Goal: Information Seeking & Learning: Check status

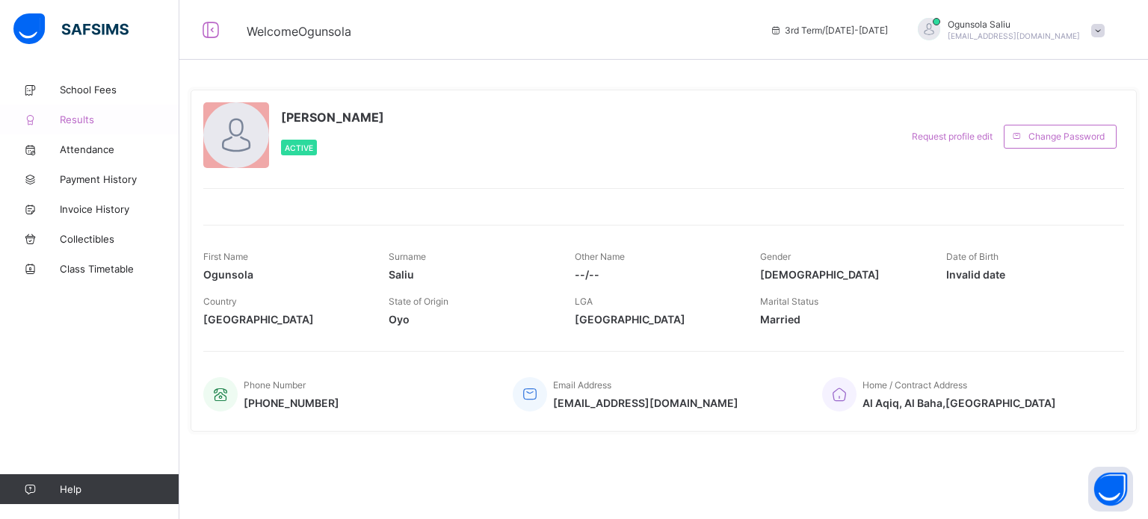
click at [75, 110] on link "Results" at bounding box center [89, 120] width 179 height 30
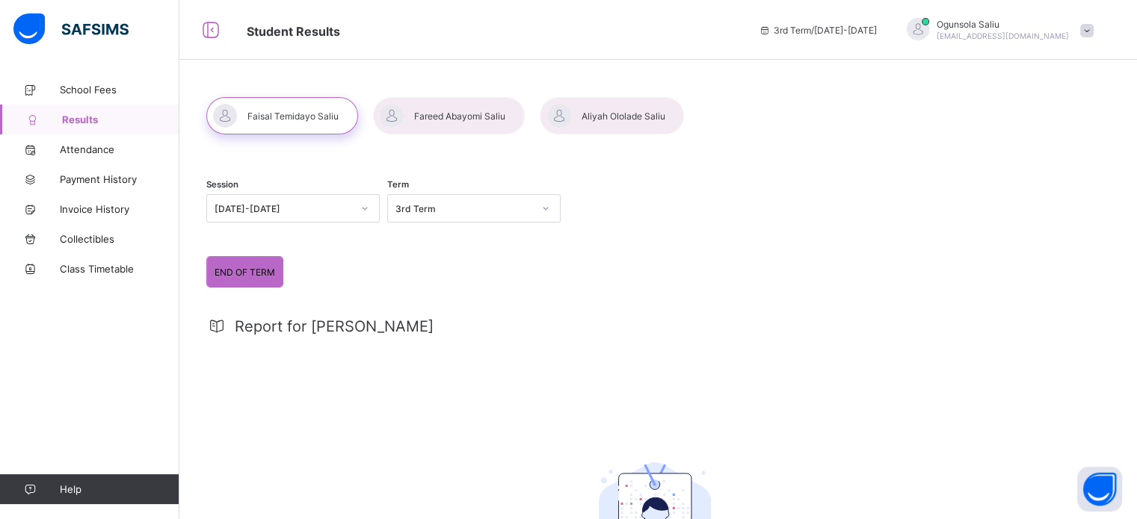
click at [601, 129] on div at bounding box center [612, 115] width 144 height 37
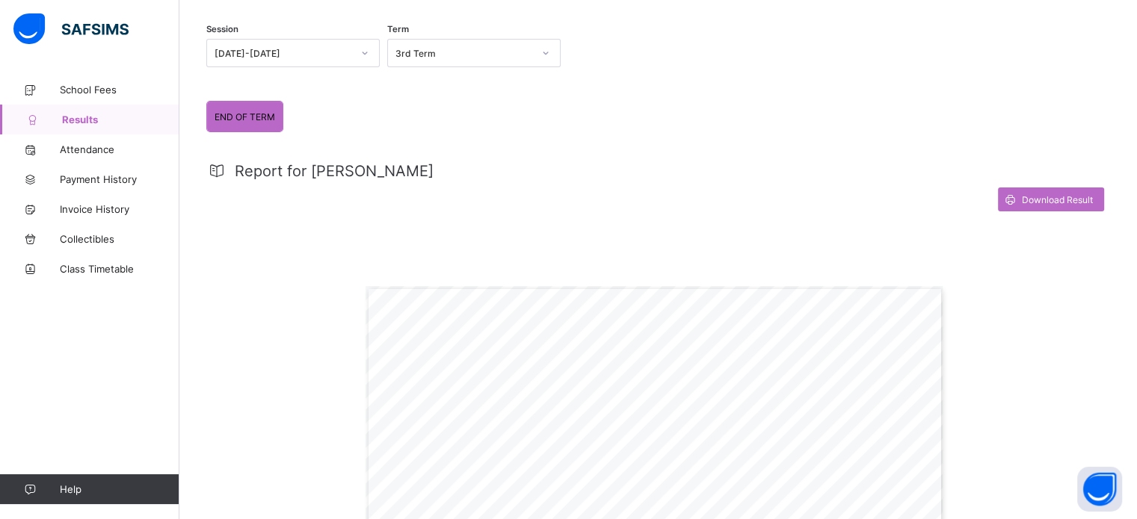
scroll to position [121, 0]
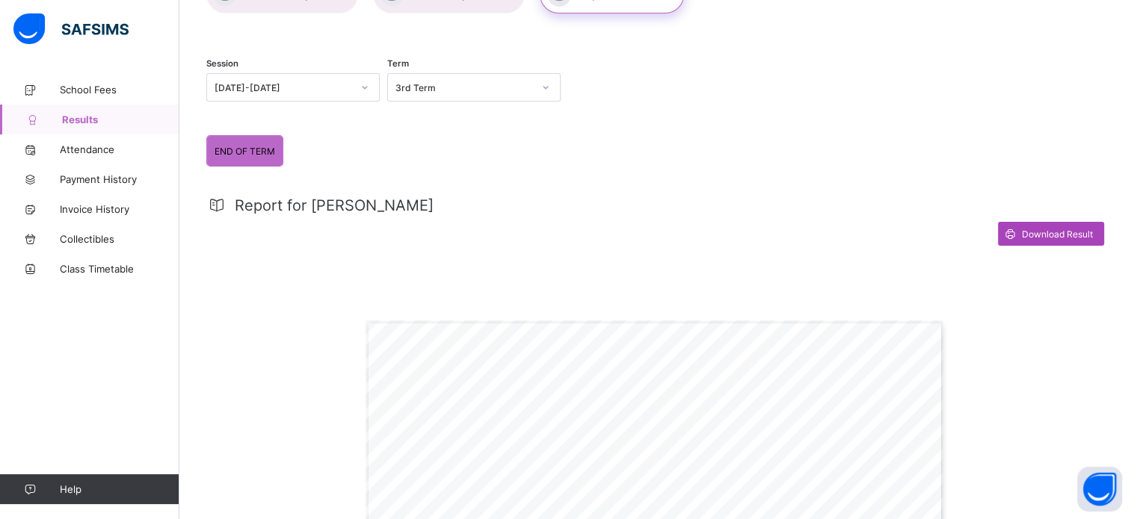
click at [1072, 229] on span "Download Result" at bounding box center [1057, 234] width 71 height 11
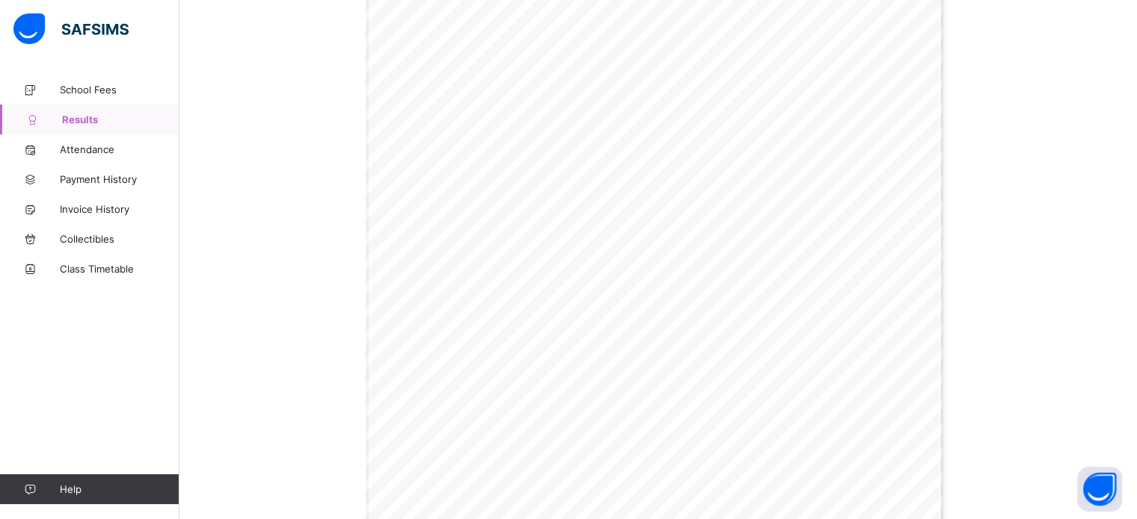
scroll to position [679, 0]
drag, startPoint x: 1134, startPoint y: 356, endPoint x: 1147, endPoint y: 116, distance: 241.0
click at [1137, 116] on html "Student Results 3rd Term / [DATE]-[DATE] [PERSON_NAME] [EMAIL_ADDRESS][DOMAIN_N…" at bounding box center [568, 3] width 1137 height 1364
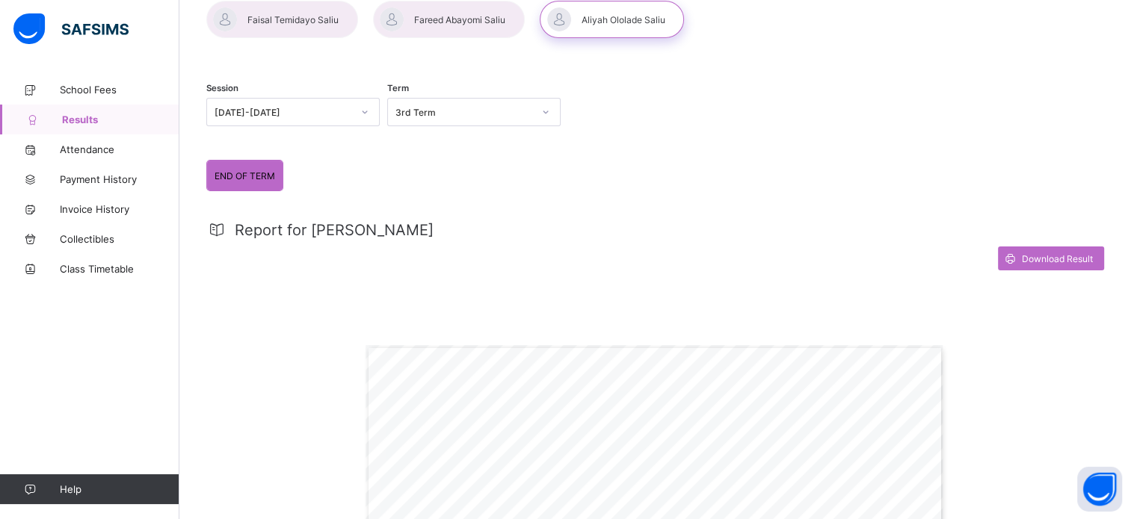
scroll to position [0, 0]
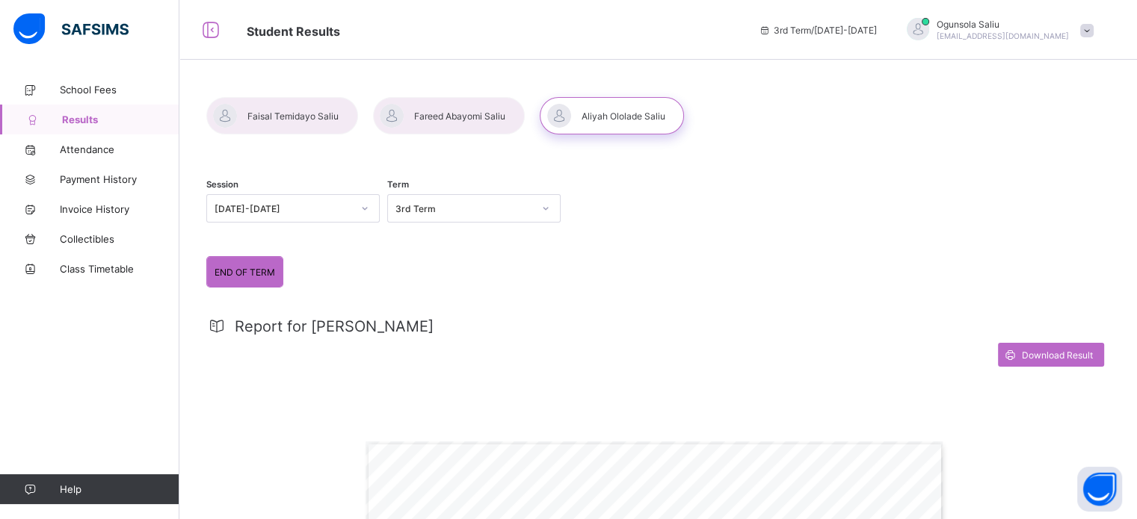
click at [1093, 26] on span at bounding box center [1086, 30] width 13 height 13
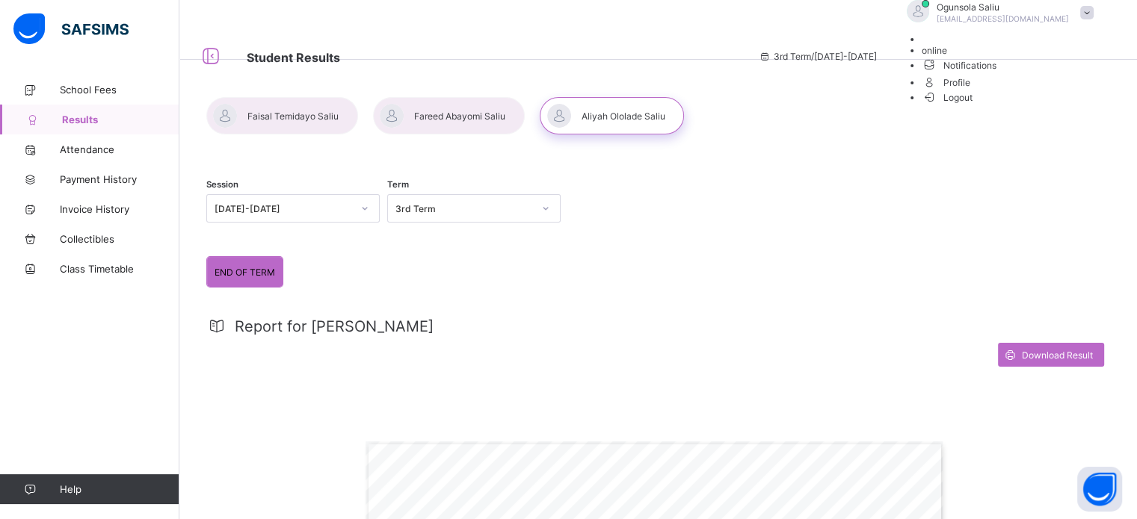
click at [1093, 19] on span at bounding box center [1086, 12] width 13 height 13
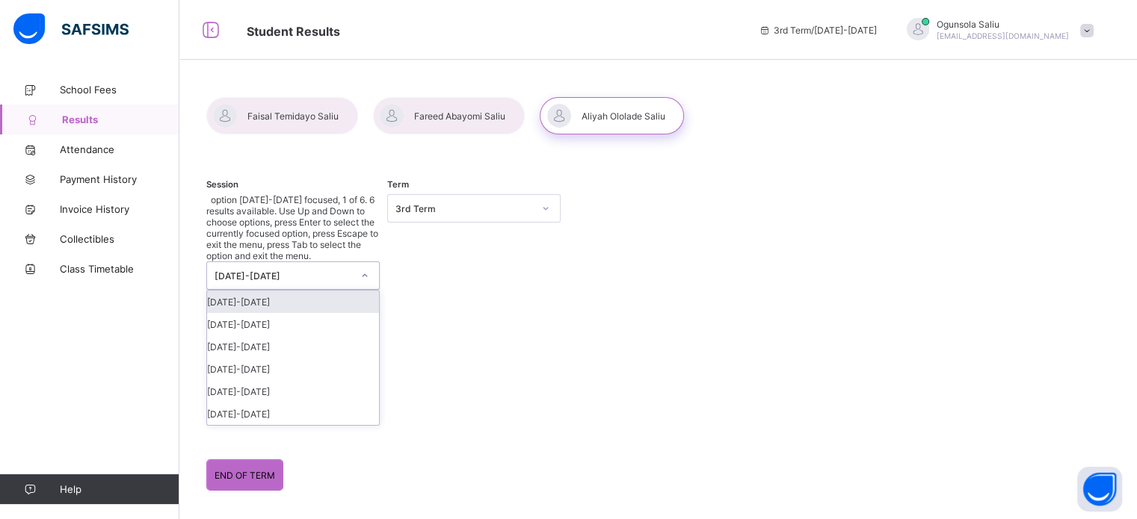
click at [363, 268] on icon at bounding box center [364, 275] width 9 height 15
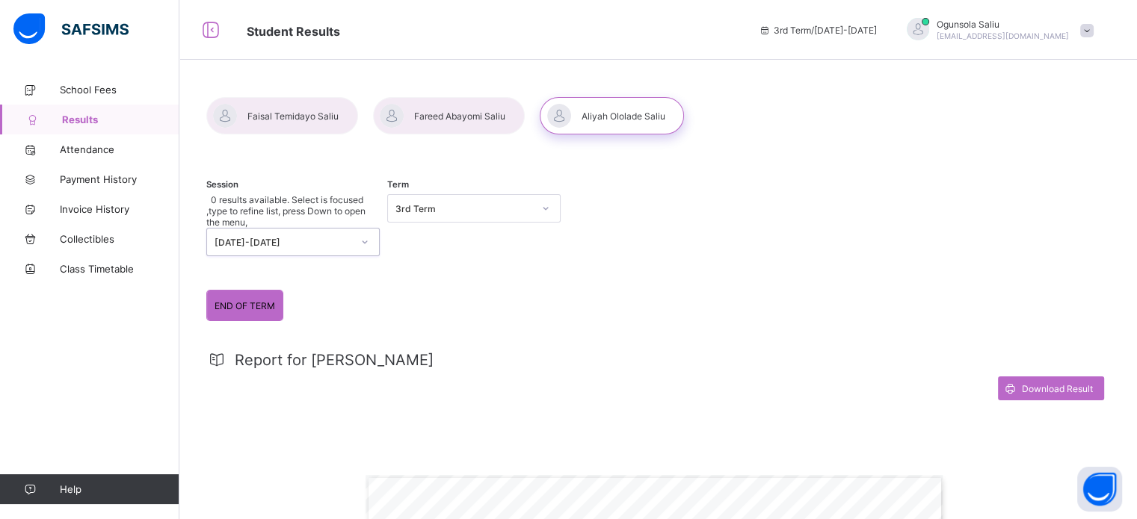
click at [363, 235] on icon at bounding box center [364, 242] width 9 height 15
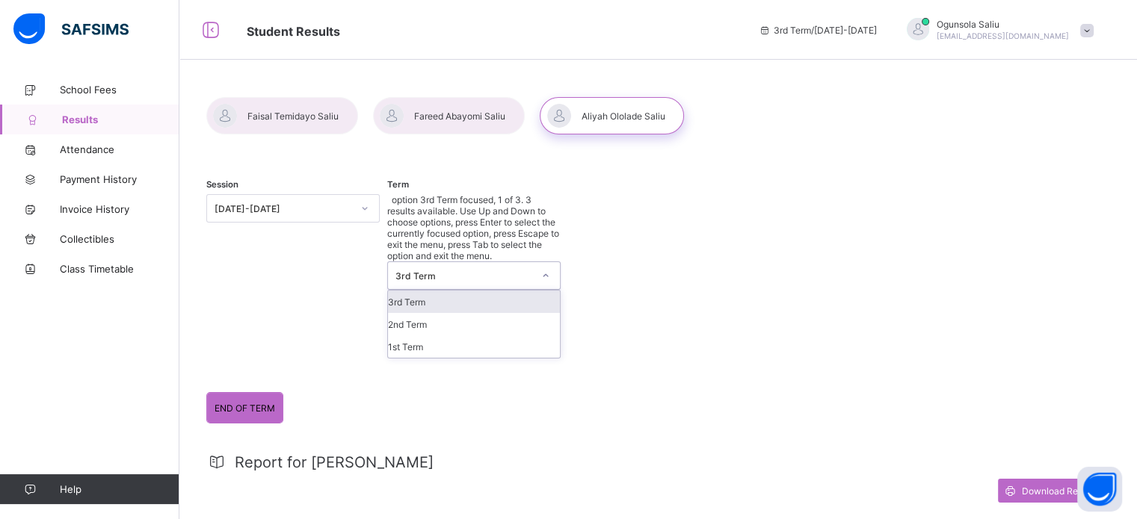
click at [521, 271] on div "3rd Term" at bounding box center [463, 276] width 137 height 11
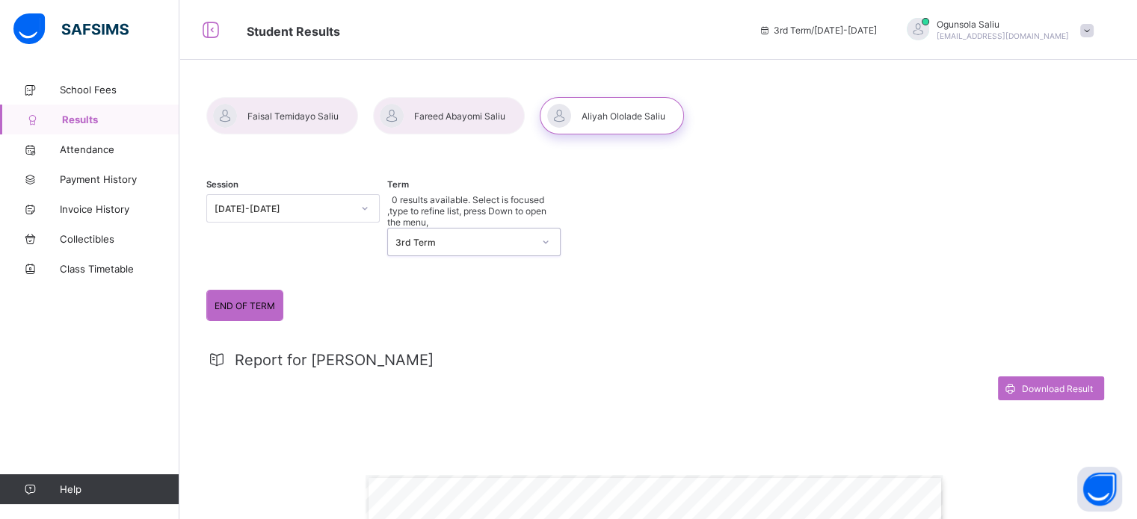
click at [521, 237] on div "3rd Term" at bounding box center [463, 242] width 137 height 11
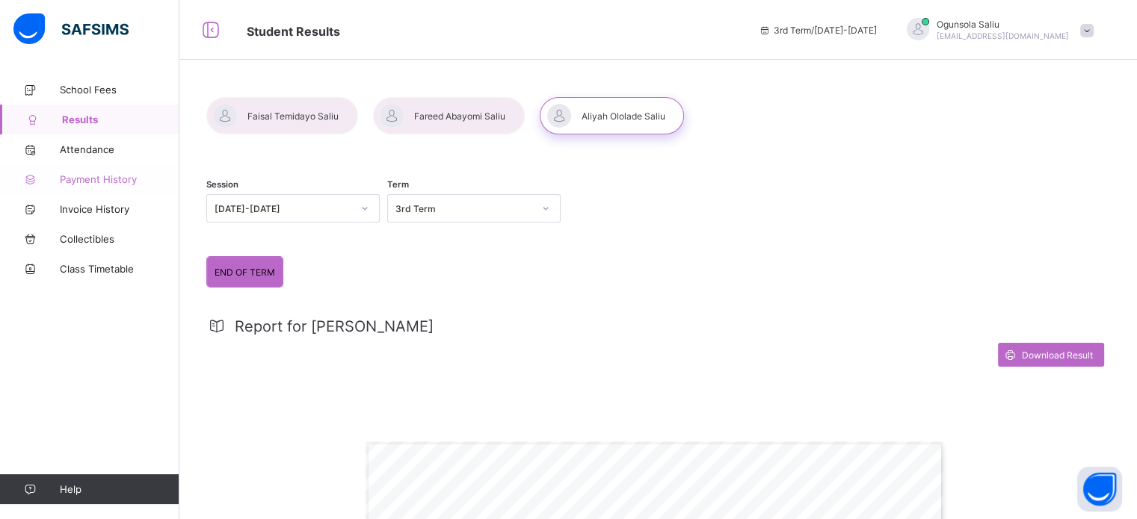
click at [111, 182] on span "Payment History" at bounding box center [120, 179] width 120 height 12
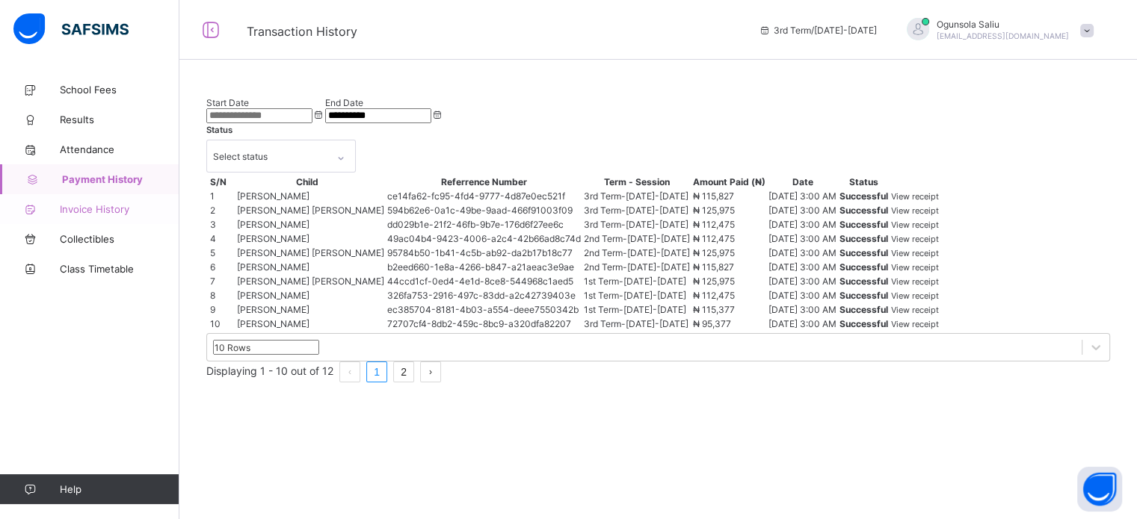
click at [117, 209] on span "Invoice History" at bounding box center [120, 209] width 120 height 12
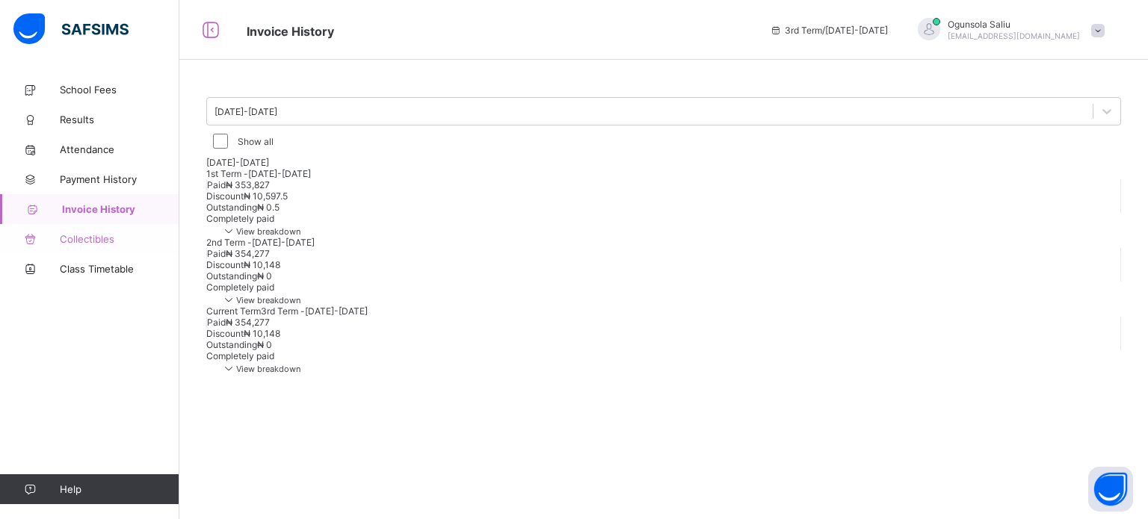
click at [117, 244] on span "Collectibles" at bounding box center [120, 239] width 120 height 12
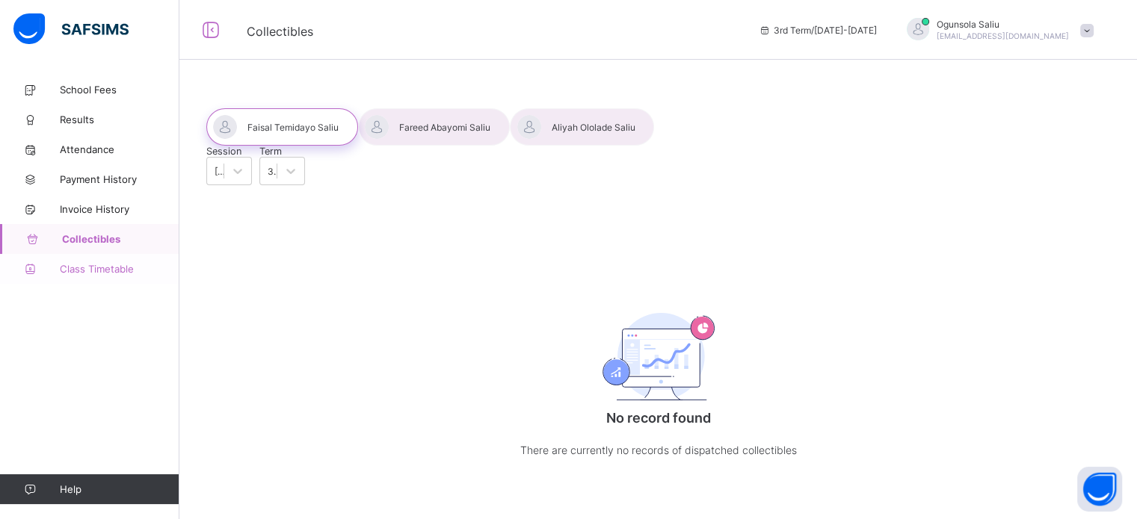
click at [117, 268] on span "Class Timetable" at bounding box center [120, 269] width 120 height 12
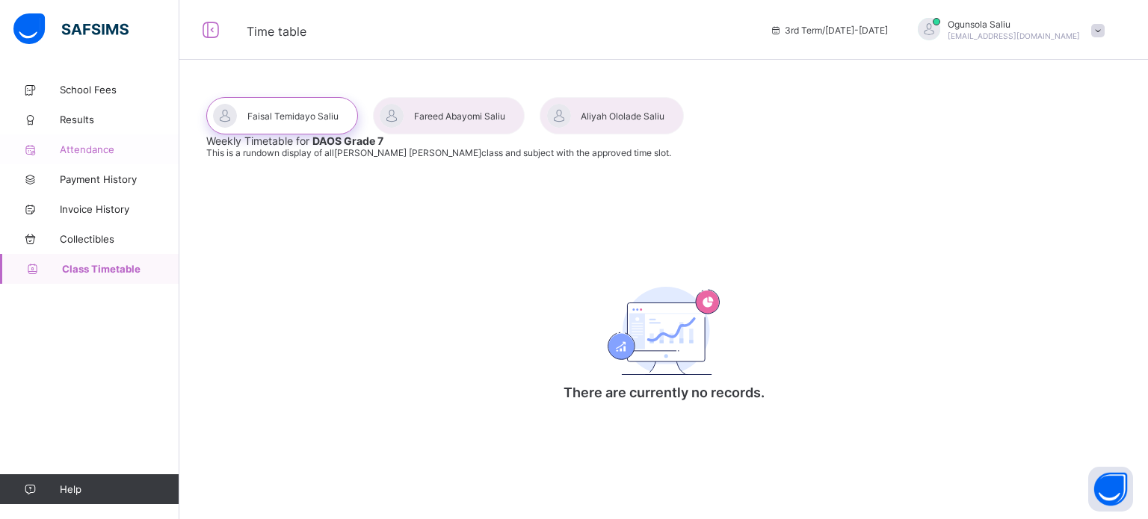
click at [72, 147] on span "Attendance" at bounding box center [120, 149] width 120 height 12
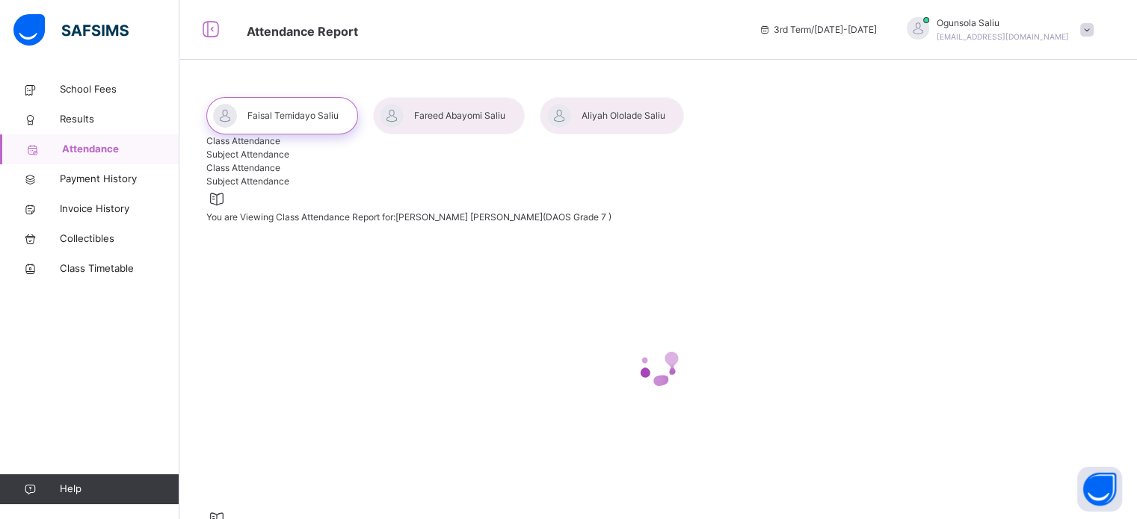
select select "****"
select select "*"
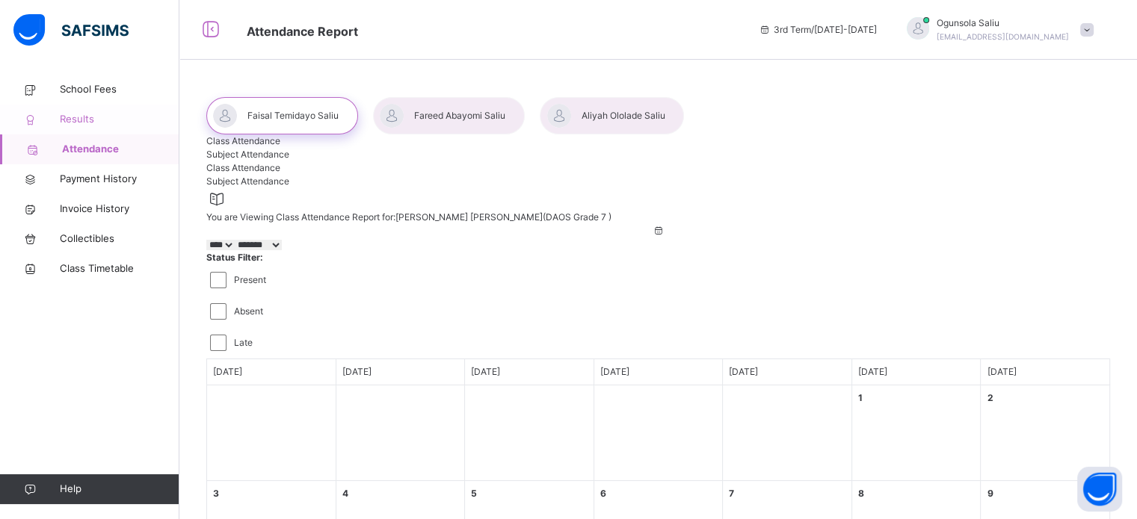
click at [69, 126] on span "Results" at bounding box center [120, 119] width 120 height 15
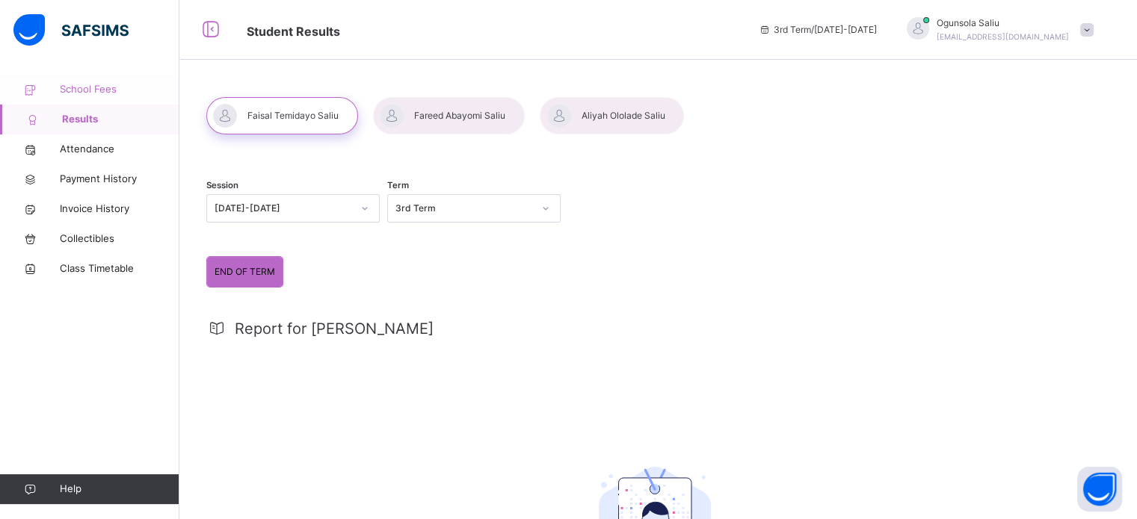
click at [67, 93] on span "School Fees" at bounding box center [120, 89] width 120 height 15
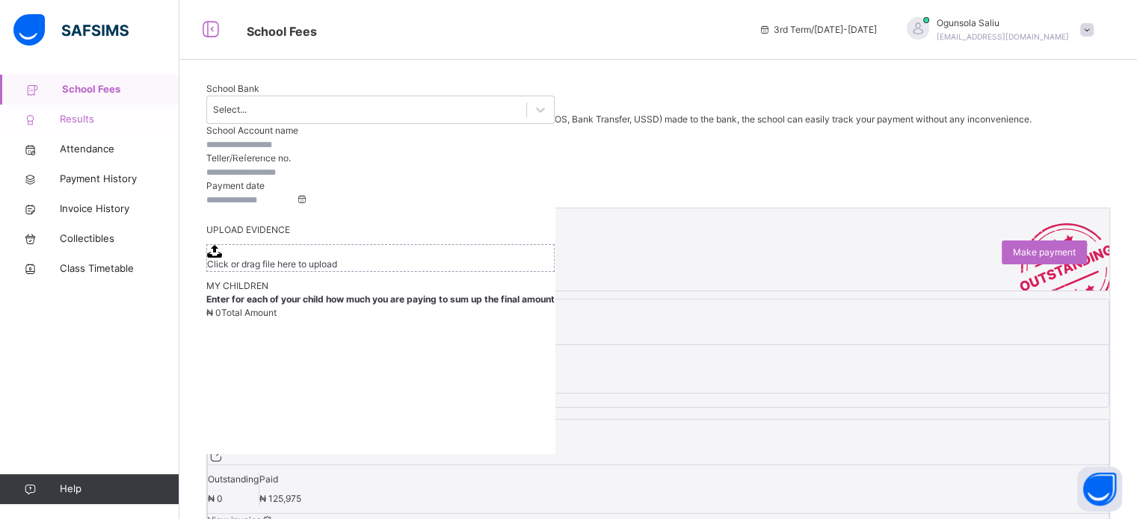
click at [74, 119] on span "Results" at bounding box center [120, 119] width 120 height 15
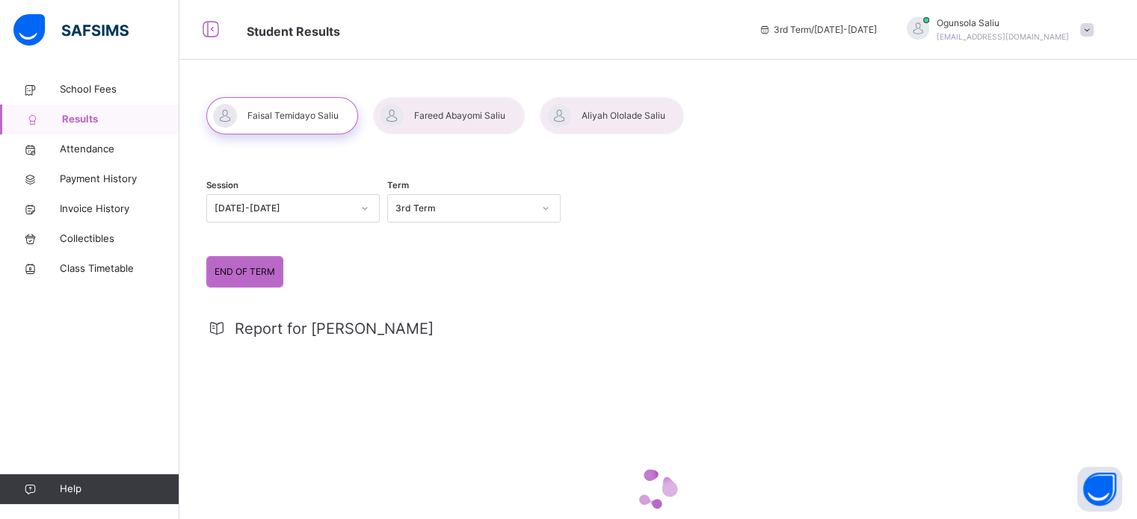
click at [587, 115] on div at bounding box center [612, 115] width 144 height 37
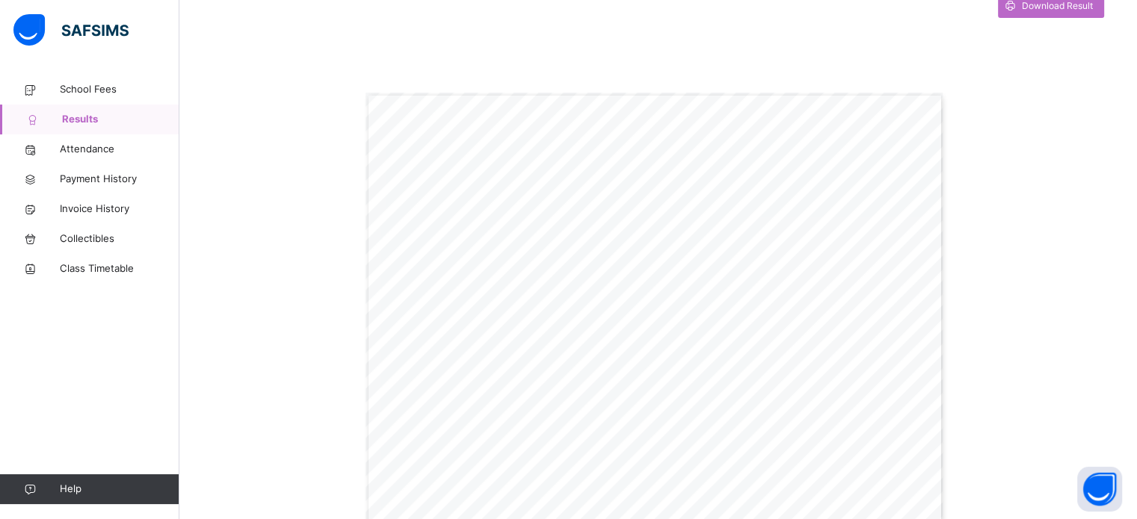
scroll to position [352, 0]
click at [605, 232] on span "[DEMOGRAPHIC_DATA]" at bounding box center [630, 233] width 75 height 7
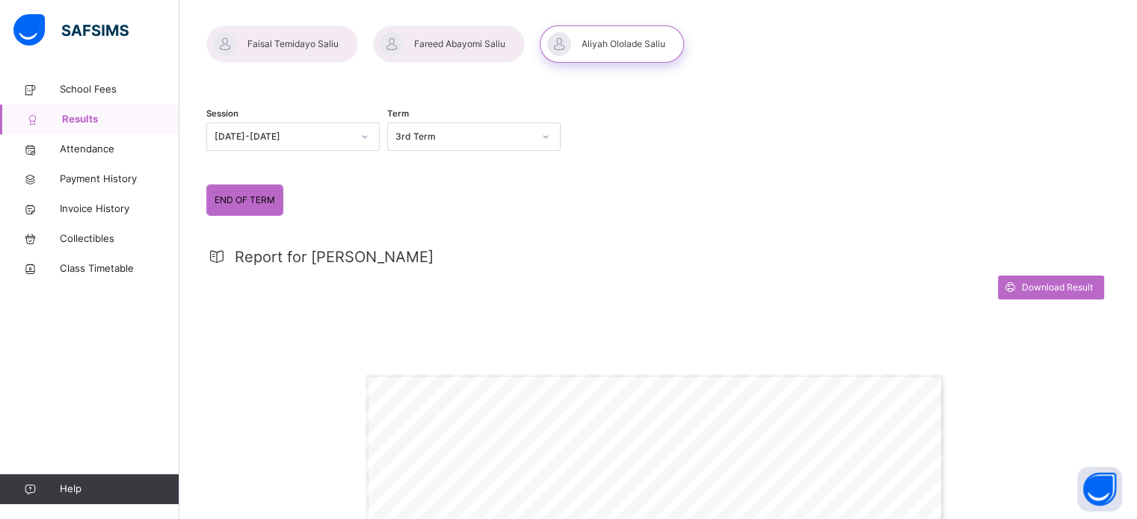
scroll to position [0, 0]
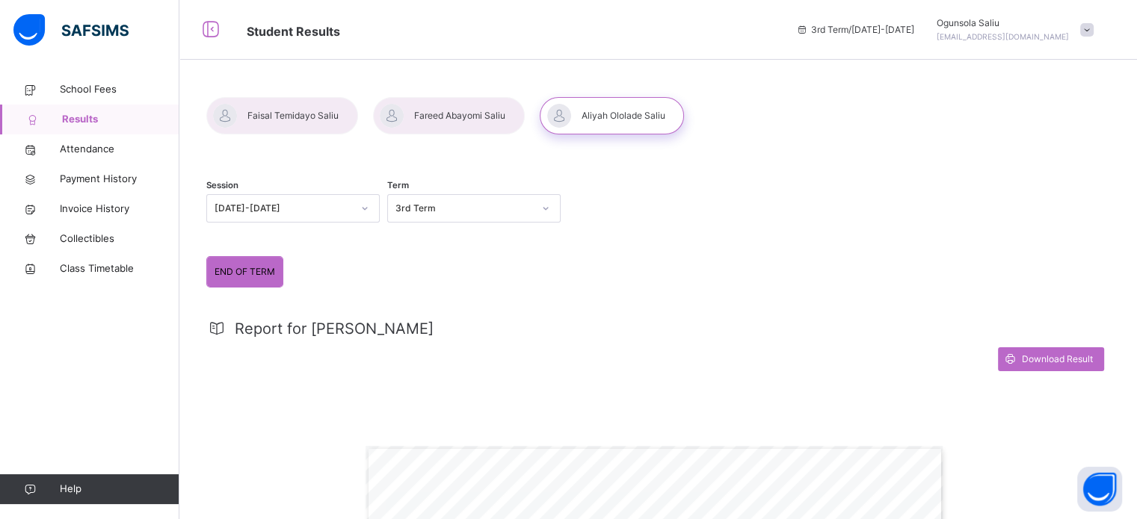
click at [1087, 31] on div "[PERSON_NAME] [EMAIL_ADDRESS][DOMAIN_NAME]" at bounding box center [1015, 29] width 172 height 27
